Goal: Task Accomplishment & Management: Manage account settings

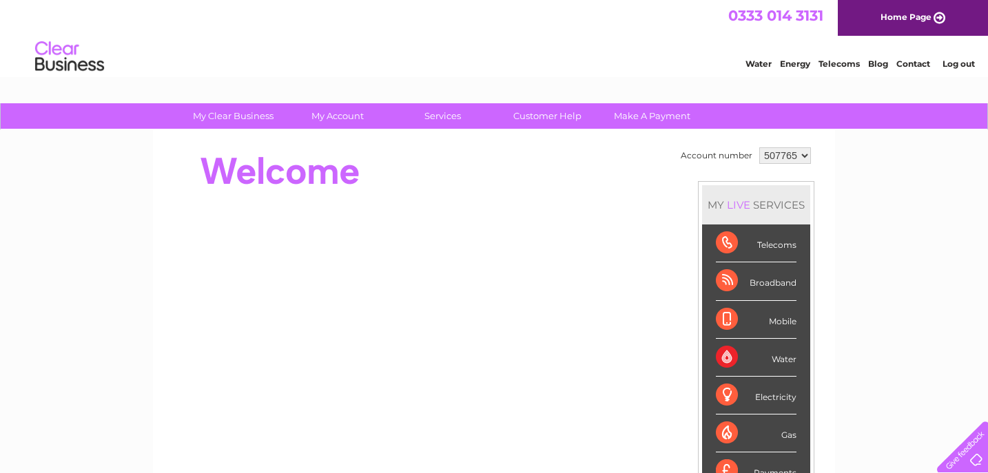
select select "917486"
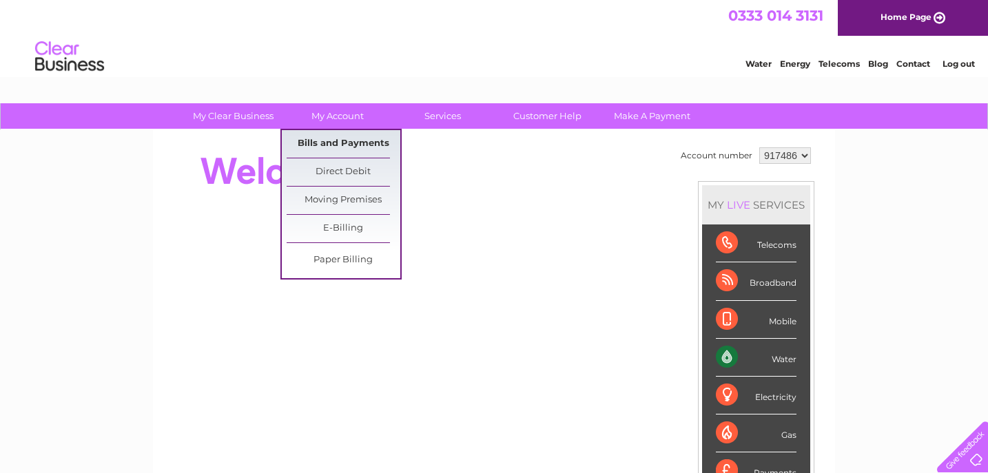
click at [342, 143] on link "Bills and Payments" at bounding box center [344, 144] width 114 height 28
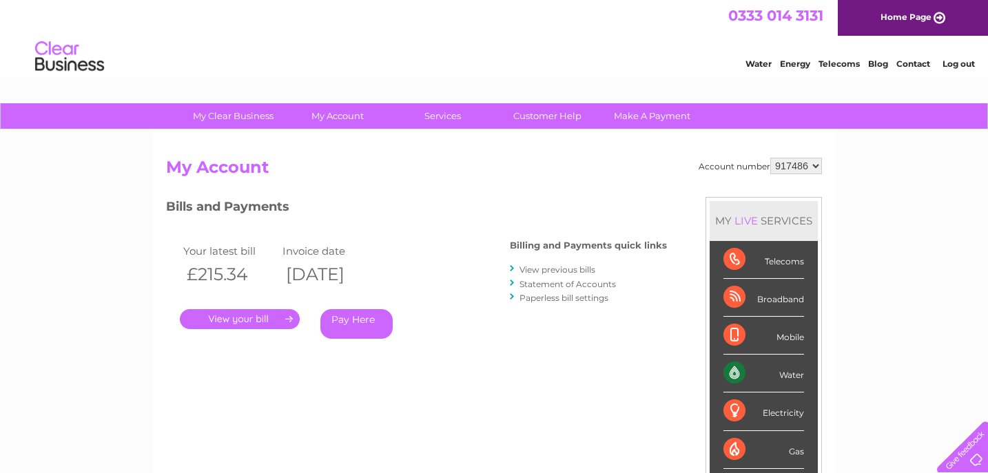
click at [245, 316] on link "." at bounding box center [240, 319] width 120 height 20
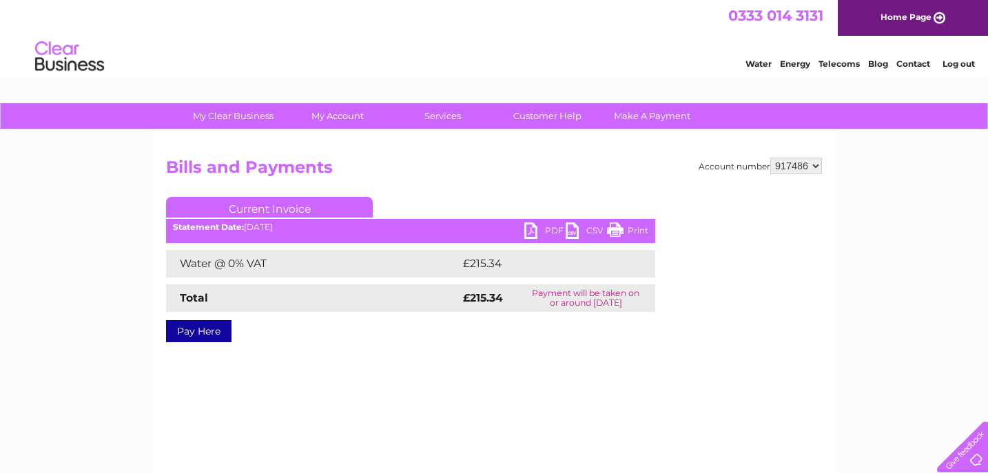
click at [533, 229] on link "PDF" at bounding box center [544, 233] width 41 height 20
